Goal: Contribute content

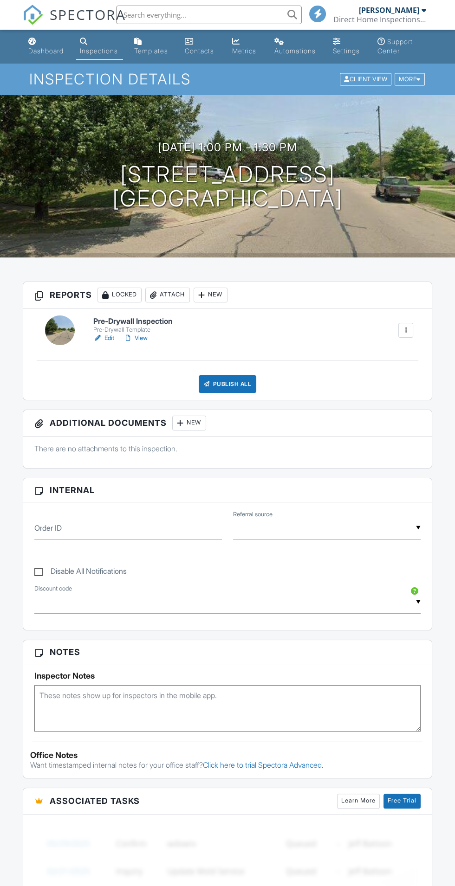
click at [97, 338] on div at bounding box center [97, 338] width 9 height 9
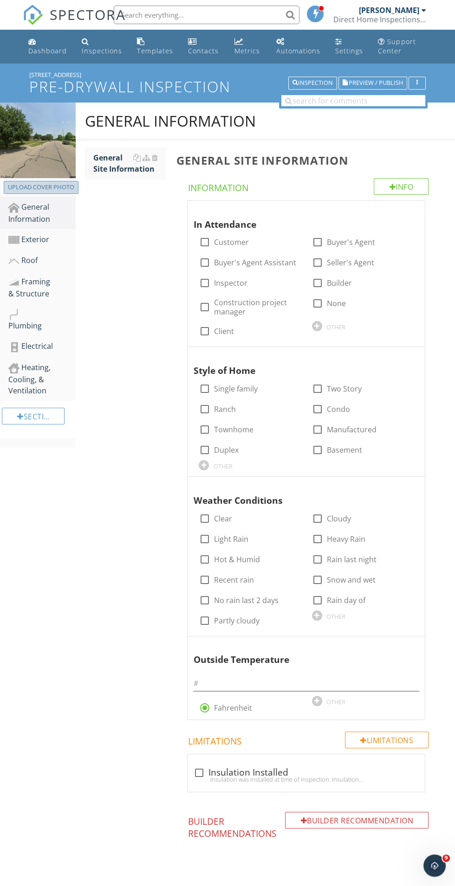
click at [50, 181] on button "Upload cover photo" at bounding box center [41, 187] width 75 height 13
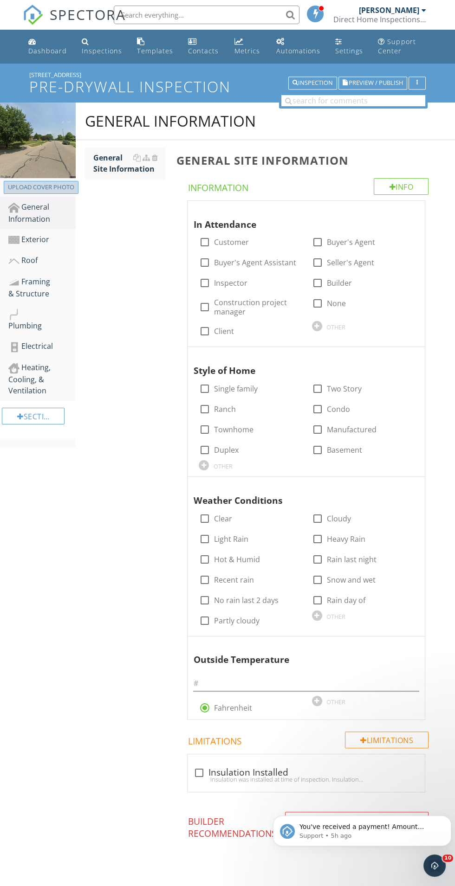
click at [63, 181] on button "Upload cover photo" at bounding box center [41, 187] width 75 height 13
type input "C:\fakepath\20250928_160406.jpg"
